Goal: Task Accomplishment & Management: Use online tool/utility

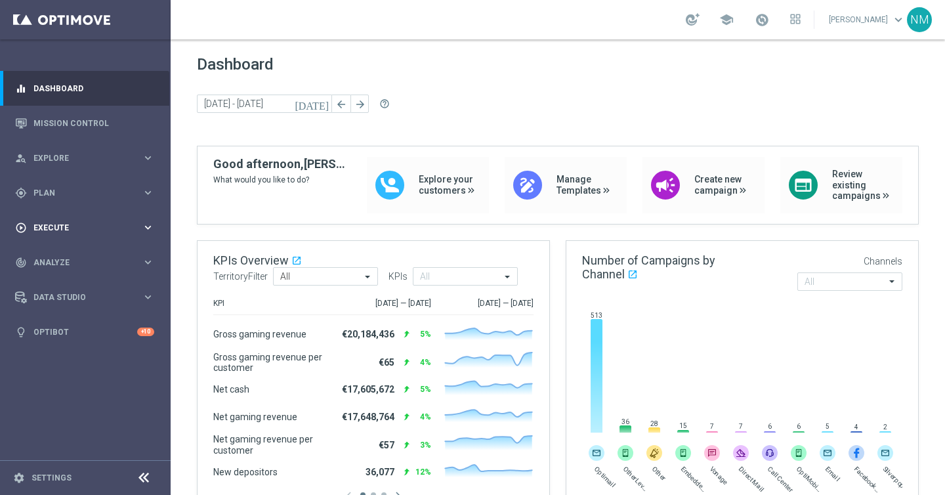
click at [70, 223] on div "play_circle_outline Execute" at bounding box center [78, 228] width 127 height 12
click at [66, 197] on div "gps_fixed Plan" at bounding box center [78, 193] width 127 height 12
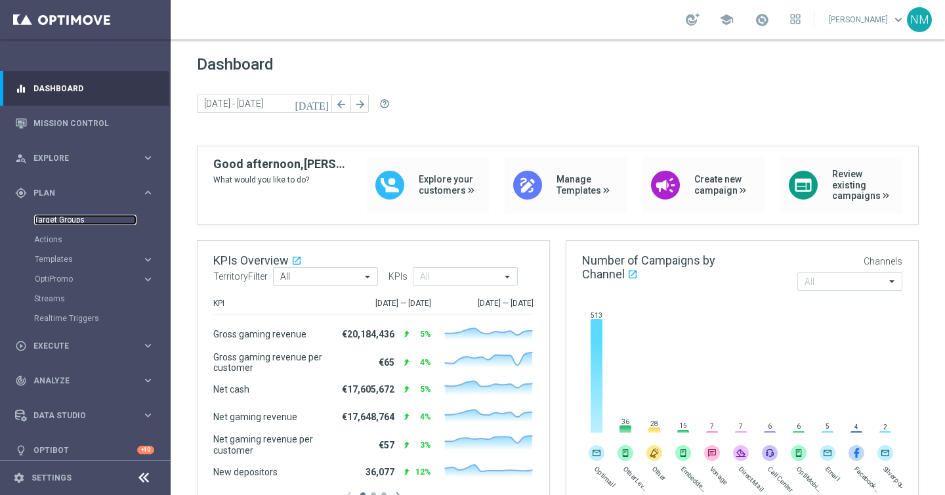
click at [56, 221] on link "Target Groups" at bounding box center [85, 220] width 102 height 11
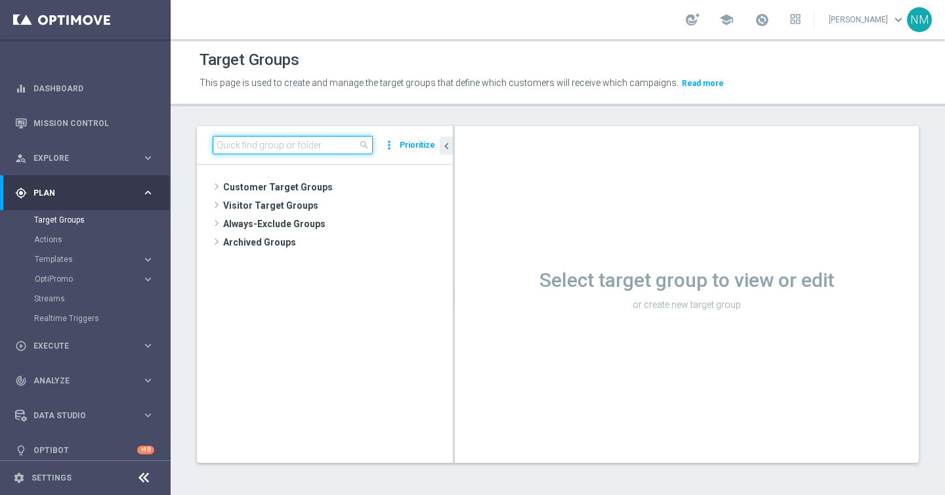
click at [326, 141] on input at bounding box center [293, 145] width 160 height 18
paste input "UK_CASINO_EMAIL | Games React Follow Up | Non Deps after 7 days"
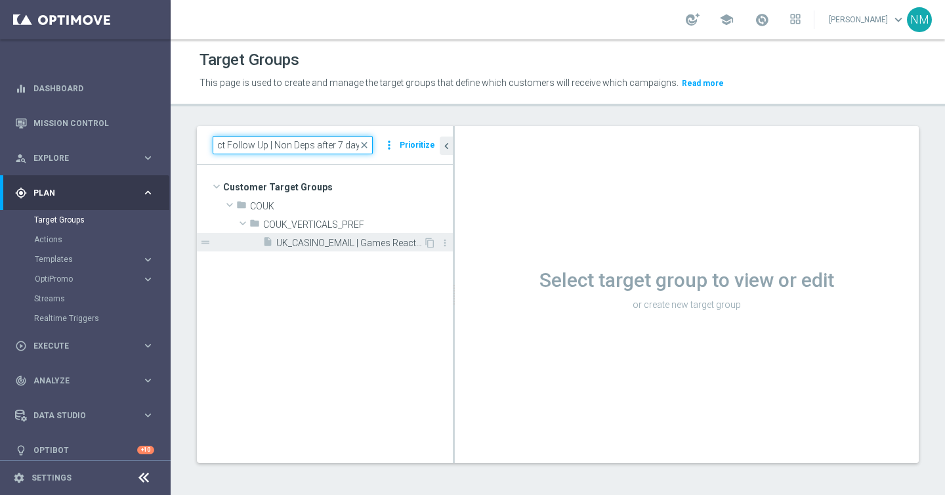
type input "UK_CASINO_EMAIL | Games React Follow Up | Non Deps after 7 days"
click at [335, 242] on span "UK_CASINO_EMAIL | Games React Follow Up | Non Deps after 7 days" at bounding box center [349, 243] width 147 height 11
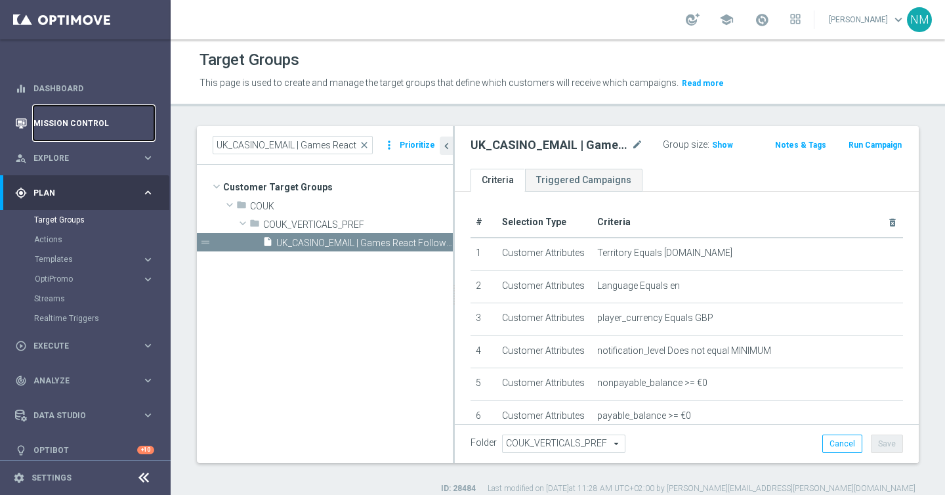
click at [96, 125] on link "Mission Control" at bounding box center [93, 123] width 121 height 35
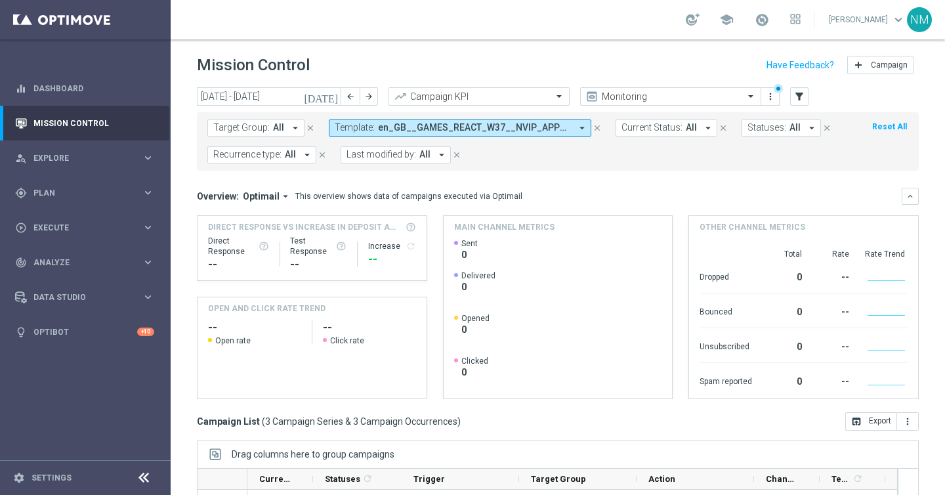
click at [496, 134] on button "Template: en_GB__GAMES_REACT_W37__NVIP_APP_TAC_GM arrow_drop_down" at bounding box center [460, 127] width 263 height 17
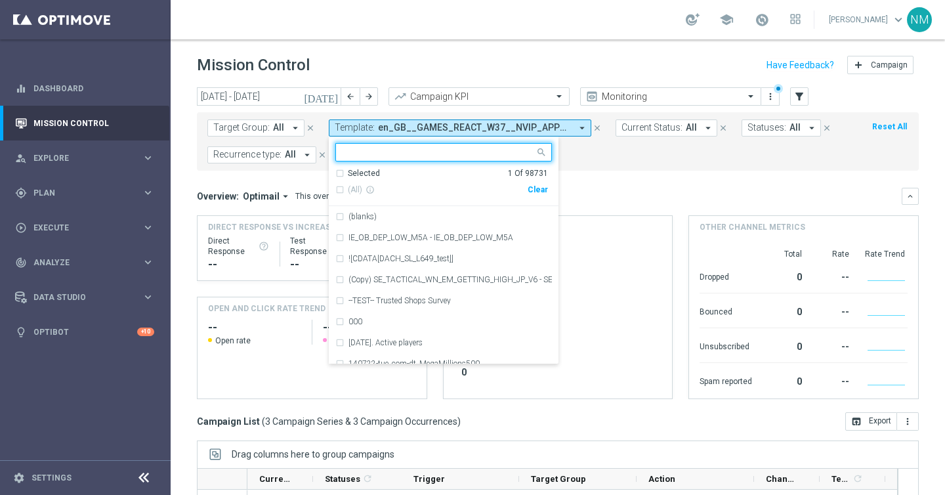
click at [0, 0] on div "Clear" at bounding box center [0, 0] width 0 height 0
click at [494, 153] on input "text" at bounding box center [439, 152] width 192 height 11
paste input "en_GB_NVIP_TAC_GM__NONDEPS_STAKE20GET50_250815"
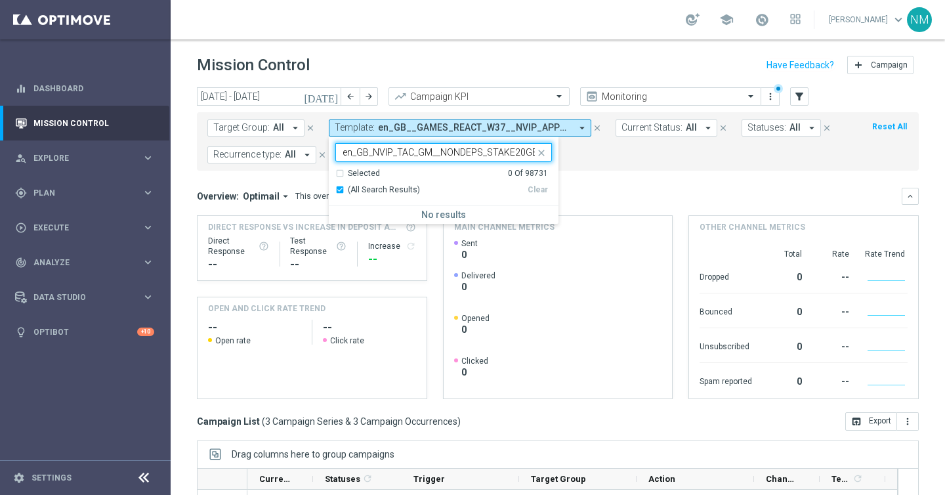
scroll to position [0, 49]
type input "en_GB_NVIP_TAC_GM__NONDEPS_STAKE20GET50_250815"
click at [607, 160] on form "Target Group: All arrow_drop_down close Template: en_GB__GAMES_REACT_W37__NVIP_…" at bounding box center [528, 141] width 643 height 44
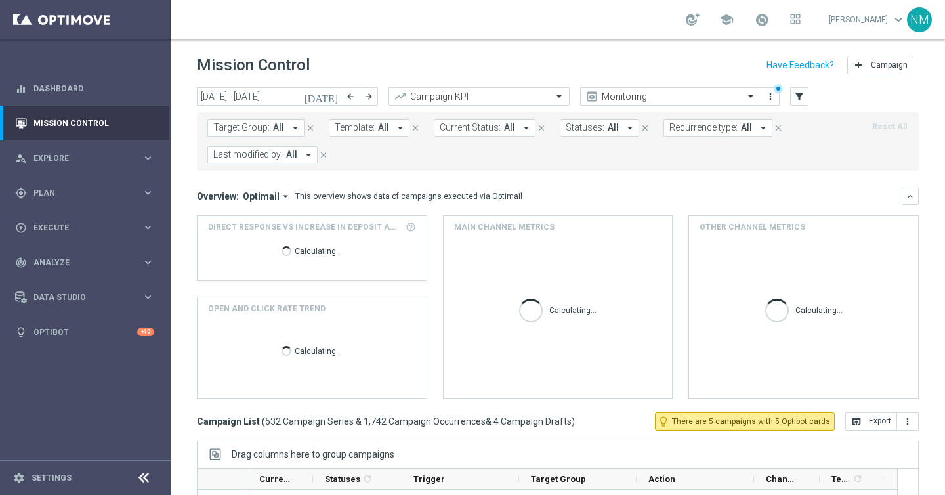
click at [545, 133] on div "Current Status: All arrow_drop_down close" at bounding box center [497, 127] width 126 height 17
click at [396, 133] on icon "arrow_drop_down" at bounding box center [401, 128] width 12 height 12
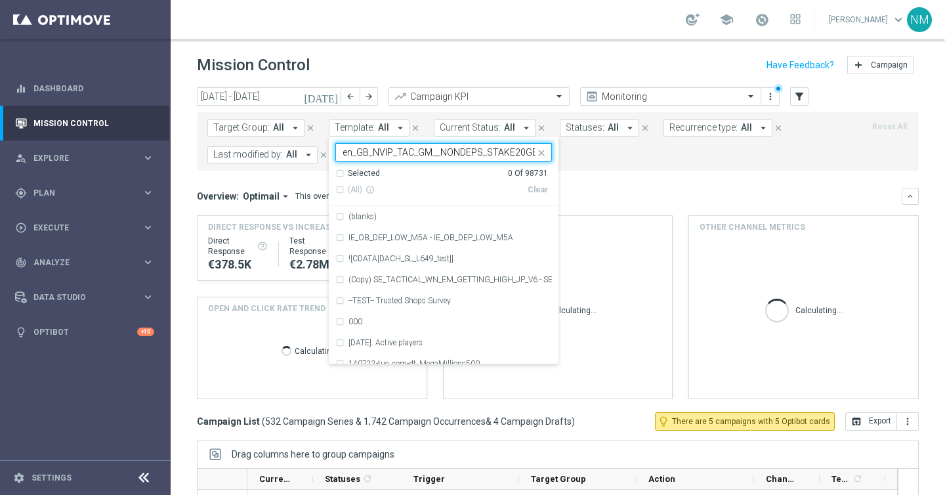
scroll to position [0, 49]
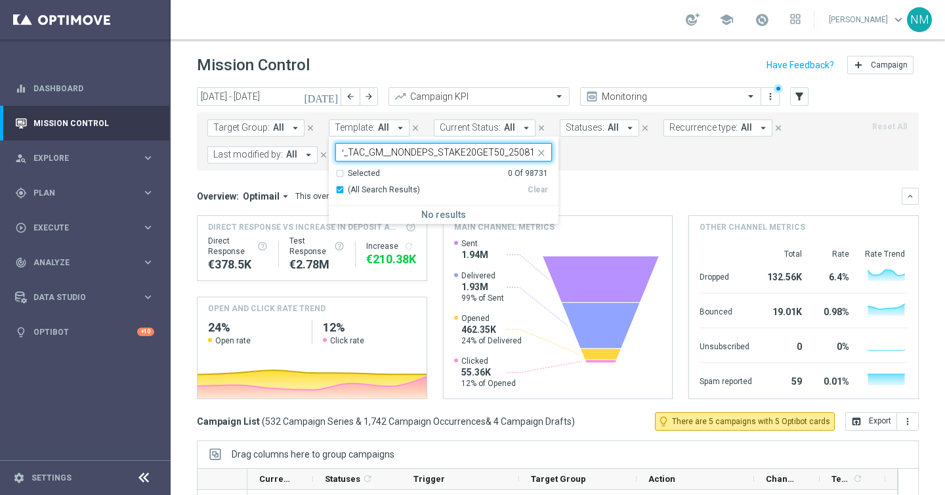
type input "en_GB_NVIP_TAC_GM__NONDEPS_STAKE20GET50_250815"
click at [540, 150] on icon "close" at bounding box center [541, 153] width 11 height 11
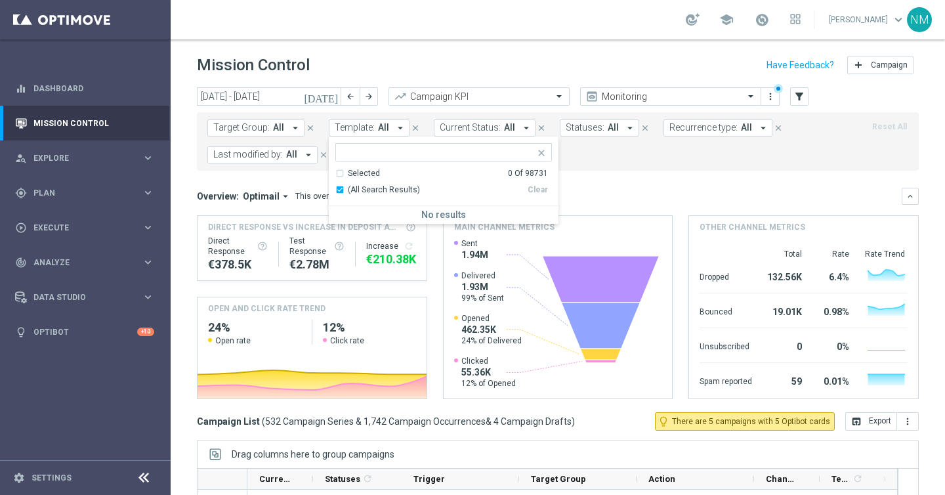
scroll to position [0, 0]
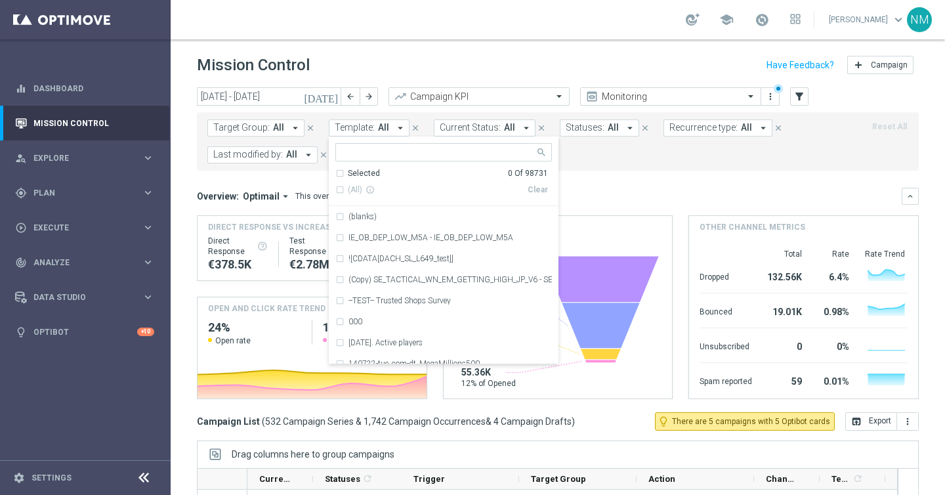
click at [422, 151] on input "text" at bounding box center [439, 152] width 192 height 11
paste input "en_GB_EMT_NVIP_EM_TAC_GM__NONDEPS_STAKE20GET50_250815"
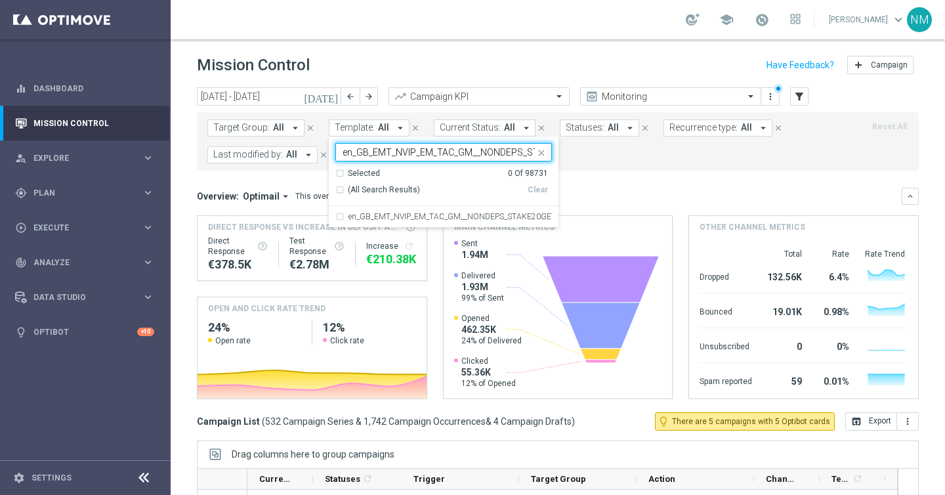
scroll to position [0, 89]
click at [416, 210] on div "en_GB_EMT_NVIP_EM_TAC_GM__NONDEPS_STAKE20GET50_250815" at bounding box center [443, 216] width 217 height 21
type input "en_GB_EMT_NVIP_EM_TAC_GM__NONDEPS_STAKE20GET50_250815"
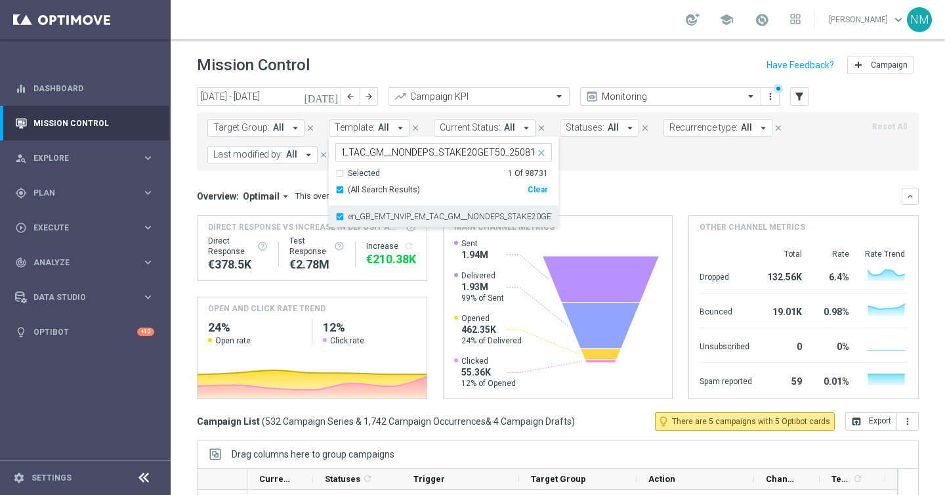
scroll to position [0, 0]
click at [626, 173] on mini-dashboard "Overview: Optimail arrow_drop_down This overview shows data of campaigns execut…" at bounding box center [558, 292] width 722 height 242
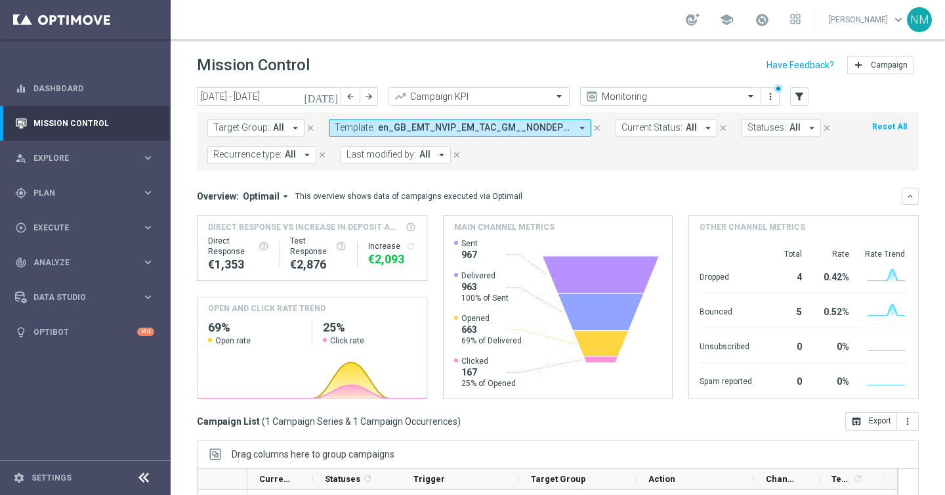
click at [331, 97] on icon "[DATE]" at bounding box center [321, 97] width 35 height 12
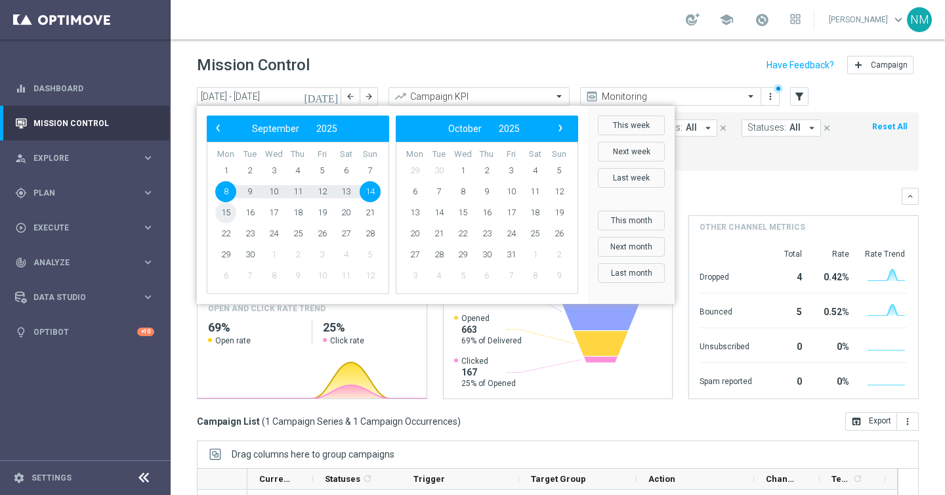
drag, startPoint x: 237, startPoint y: 214, endPoint x: 229, endPoint y: 213, distance: 8.0
click at [229, 213] on span "15" at bounding box center [225, 212] width 21 height 21
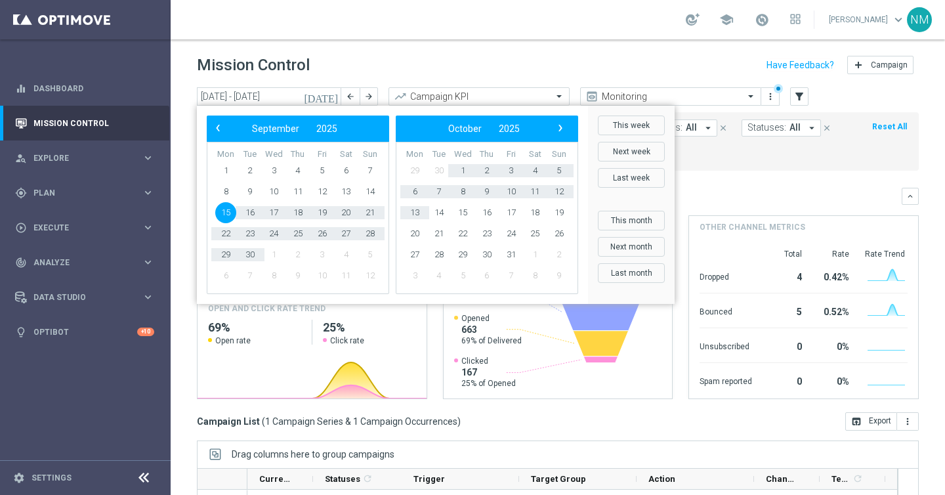
type input "[DATE] - [DATE]"
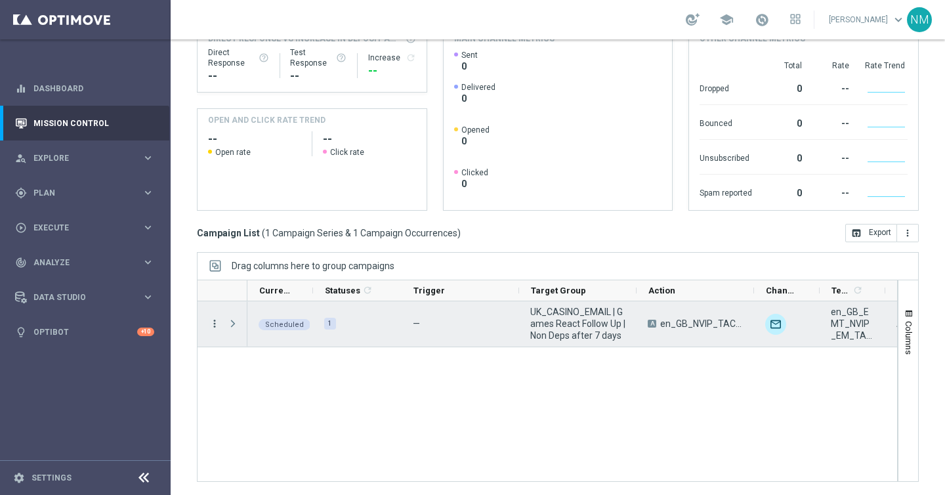
click at [212, 325] on icon "more_vert" at bounding box center [215, 324] width 12 height 12
click at [258, 331] on span "Campaign Details" at bounding box center [273, 332] width 66 height 9
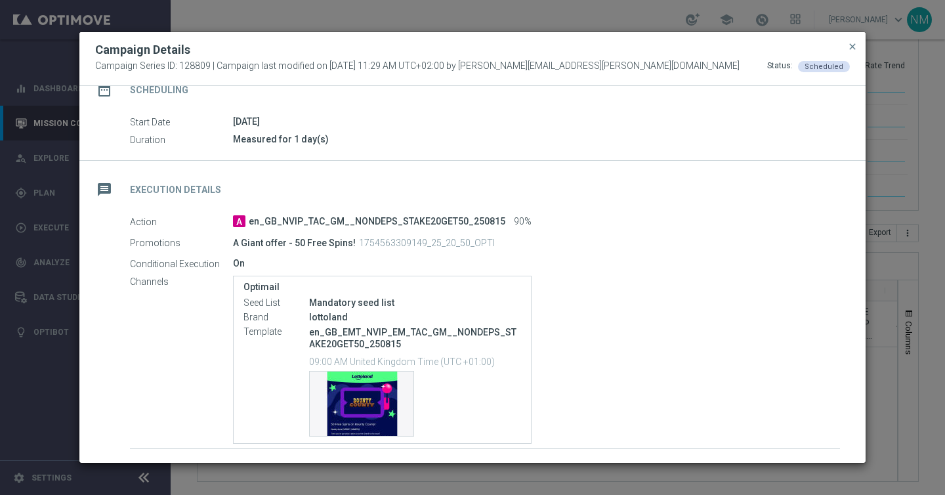
scroll to position [208, 0]
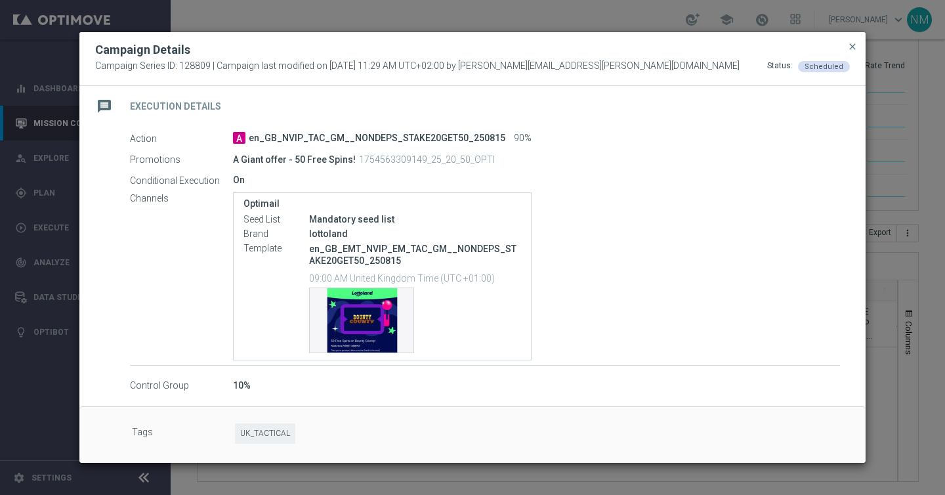
click at [421, 158] on p "1754563309149_25_20_50_OPTI" at bounding box center [427, 160] width 136 height 12
copy p "1754563309149_25_20_50_OPTI"
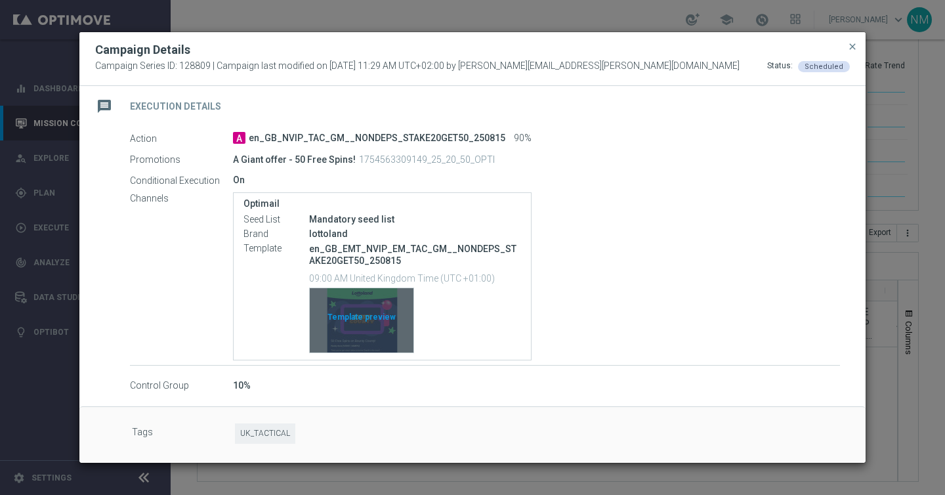
click at [378, 315] on div "Template preview" at bounding box center [362, 320] width 104 height 64
